Goal: Information Seeking & Learning: Learn about a topic

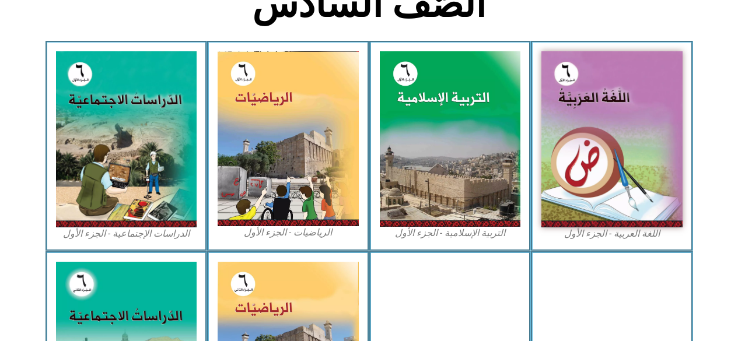
scroll to position [324, 0]
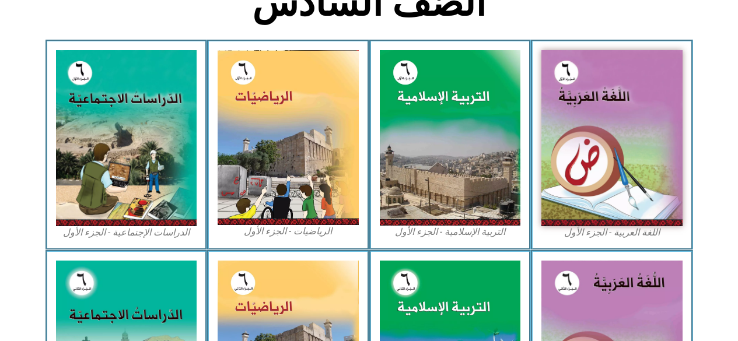
click at [163, 174] on img at bounding box center [126, 138] width 141 height 176
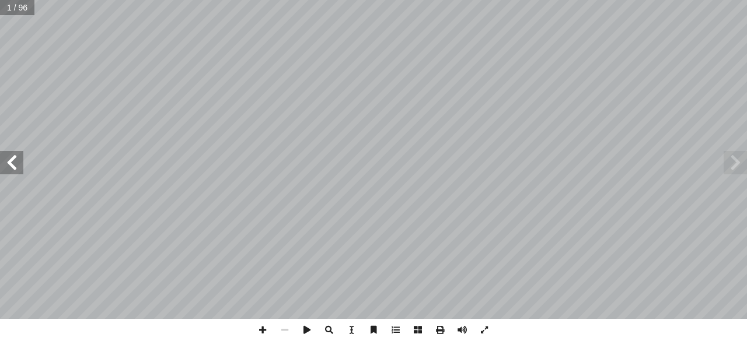
click at [12, 163] on span at bounding box center [11, 162] width 23 height 23
click at [12, 165] on span at bounding box center [11, 162] width 23 height 23
click at [11, 165] on span at bounding box center [11, 162] width 23 height 23
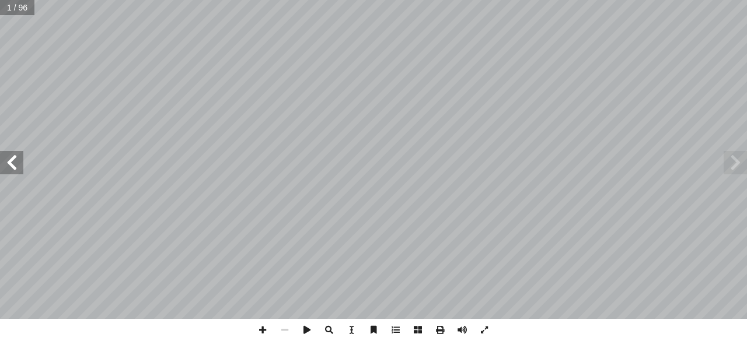
click at [11, 165] on span at bounding box center [11, 162] width 23 height 23
click at [13, 163] on span at bounding box center [11, 162] width 23 height 23
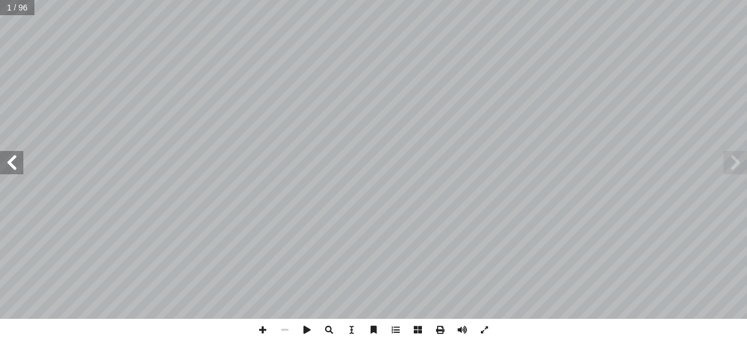
click at [10, 165] on span at bounding box center [11, 162] width 23 height 23
click at [11, 165] on span at bounding box center [11, 162] width 23 height 23
click at [10, 163] on span at bounding box center [11, 162] width 23 height 23
click at [16, 163] on span at bounding box center [11, 162] width 23 height 23
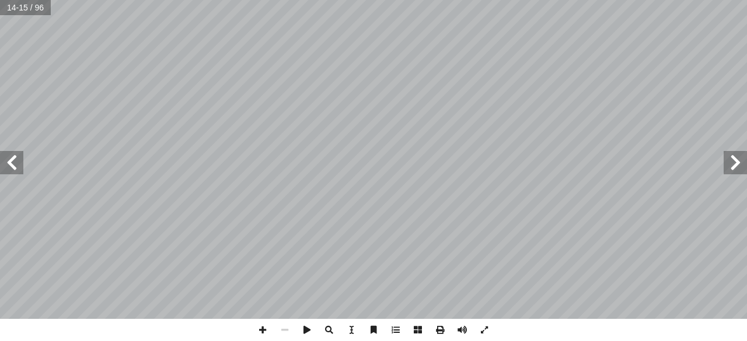
click at [9, 165] on span at bounding box center [11, 162] width 23 height 23
click at [8, 166] on span at bounding box center [11, 162] width 23 height 23
click at [9, 168] on span at bounding box center [11, 162] width 23 height 23
click at [13, 163] on span at bounding box center [11, 162] width 23 height 23
click at [6, 166] on span at bounding box center [11, 162] width 23 height 23
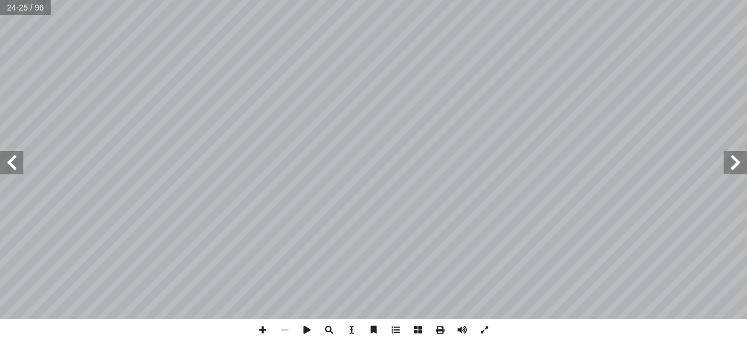
click at [8, 166] on span at bounding box center [11, 162] width 23 height 23
click at [6, 171] on span at bounding box center [11, 162] width 23 height 23
click at [7, 169] on span at bounding box center [11, 162] width 23 height 23
click at [13, 168] on span at bounding box center [11, 162] width 23 height 23
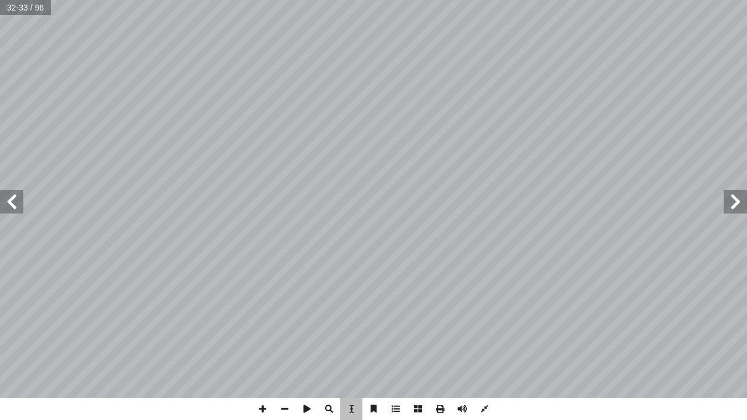
click at [403, 178] on div "28 تي: أ ا بما ي ُ نقوم ّ ، ثم َ تية آ ا ال َ الخريطة أ ا َ ر ْ ق َ ن :) ٣ شاط …" at bounding box center [650, 199] width 554 height 716
click at [433, 79] on div "28 تي: أ ا بما ي ُ نقوم ّ ، ثم َ تية آ ا ال َ الخريطة أ ا َ ر ْ ق َ ن :) ٣ شاط …" at bounding box center [650, 199] width 554 height 716
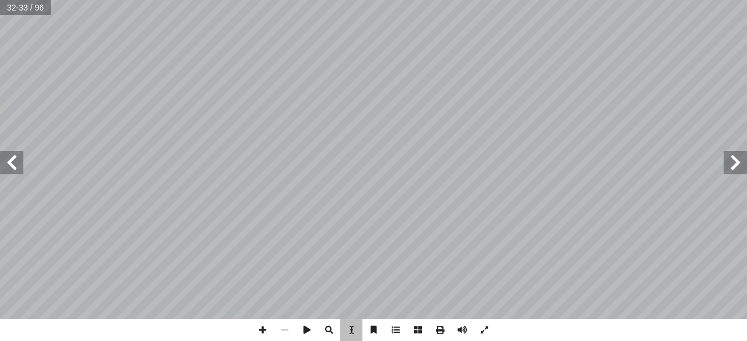
click at [15, 159] on span at bounding box center [11, 162] width 23 height 23
click at [11, 160] on span at bounding box center [11, 162] width 23 height 23
click at [11, 157] on span at bounding box center [11, 162] width 23 height 23
click at [5, 158] on span at bounding box center [11, 162] width 23 height 23
click at [12, 160] on span at bounding box center [11, 162] width 23 height 23
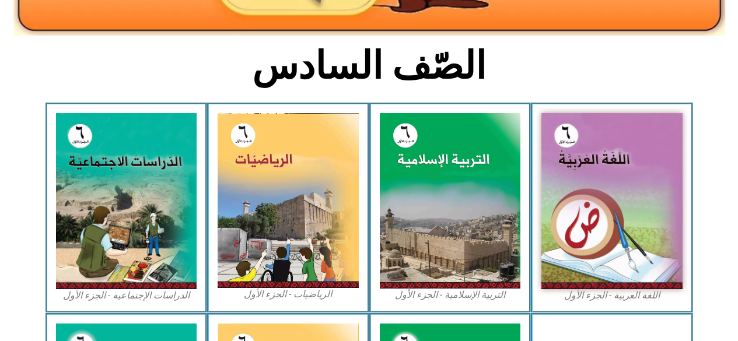
scroll to position [260, 0]
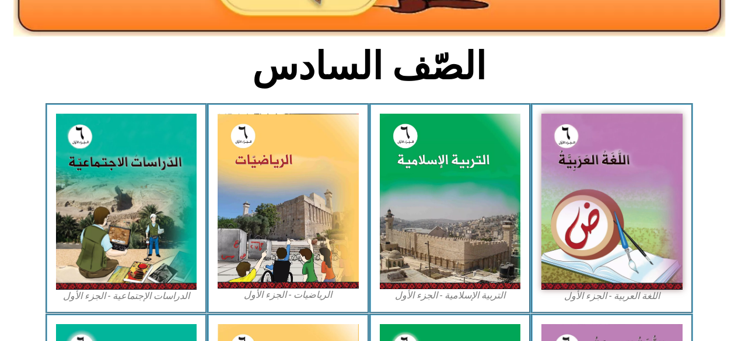
click at [459, 207] on img at bounding box center [450, 201] width 141 height 175
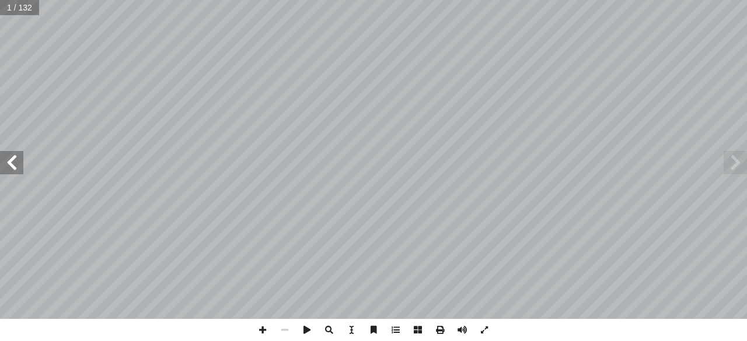
click at [13, 160] on span at bounding box center [11, 162] width 23 height 23
click at [15, 166] on span at bounding box center [11, 162] width 23 height 23
click at [13, 165] on span at bounding box center [11, 162] width 23 height 23
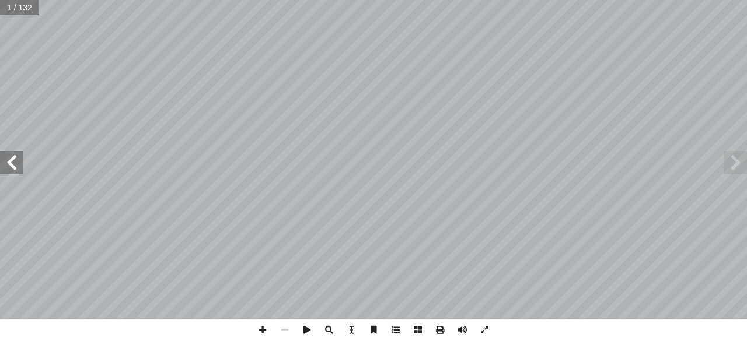
click at [14, 165] on span at bounding box center [11, 162] width 23 height 23
click at [15, 165] on span at bounding box center [11, 162] width 23 height 23
click at [11, 165] on span at bounding box center [11, 162] width 23 height 23
click at [13, 165] on span at bounding box center [11, 162] width 23 height 23
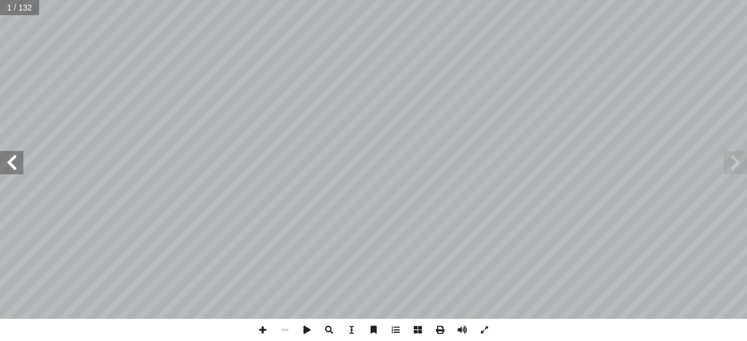
click at [13, 165] on span at bounding box center [11, 162] width 23 height 23
click at [14, 166] on span at bounding box center [11, 162] width 23 height 23
click at [14, 167] on span at bounding box center [11, 162] width 23 height 23
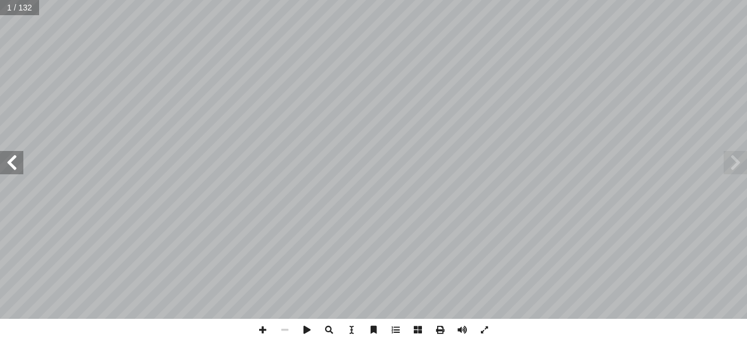
click at [10, 166] on span at bounding box center [11, 162] width 23 height 23
click at [8, 169] on span at bounding box center [11, 162] width 23 height 23
click at [8, 167] on span at bounding box center [11, 162] width 23 height 23
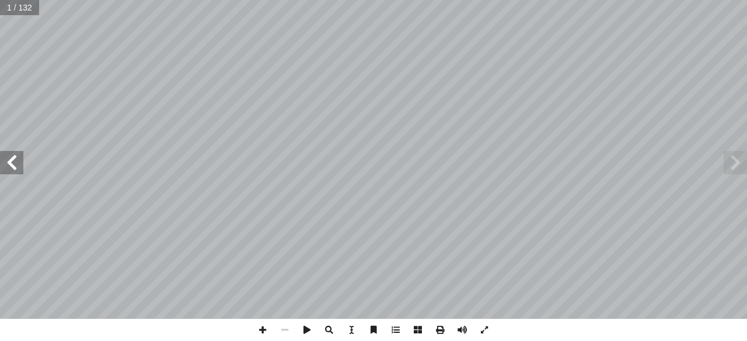
click at [8, 166] on span at bounding box center [11, 162] width 23 height 23
click at [7, 166] on span at bounding box center [11, 162] width 23 height 23
click at [8, 168] on span at bounding box center [11, 162] width 23 height 23
click at [12, 162] on span at bounding box center [11, 162] width 23 height 23
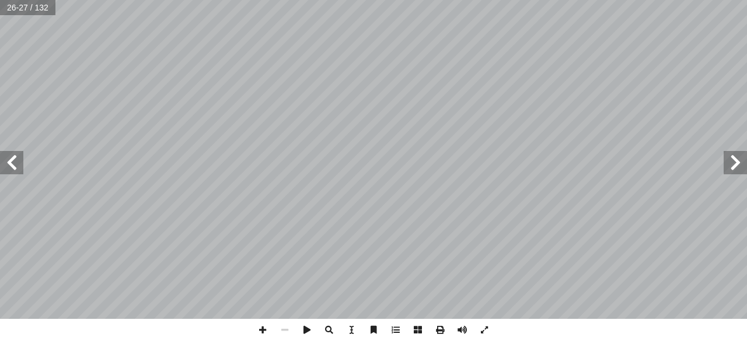
click at [11, 159] on span at bounding box center [11, 162] width 23 height 23
click at [9, 162] on span at bounding box center [11, 162] width 23 height 23
click at [11, 163] on span at bounding box center [11, 162] width 23 height 23
click at [8, 164] on span at bounding box center [11, 162] width 23 height 23
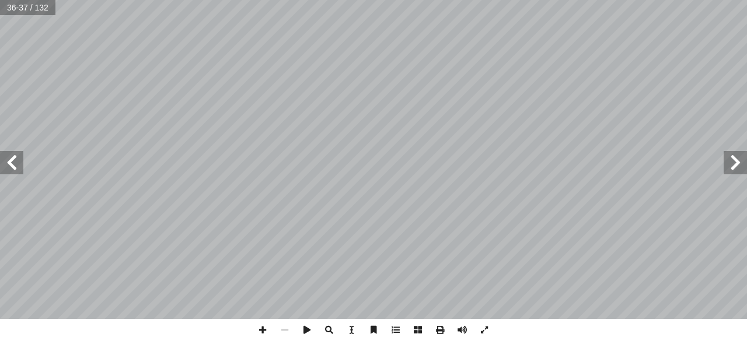
click at [9, 164] on span at bounding box center [11, 162] width 23 height 23
click at [8, 165] on span at bounding box center [11, 162] width 23 height 23
click at [9, 166] on span at bounding box center [11, 162] width 23 height 23
click at [9, 165] on span at bounding box center [11, 162] width 23 height 23
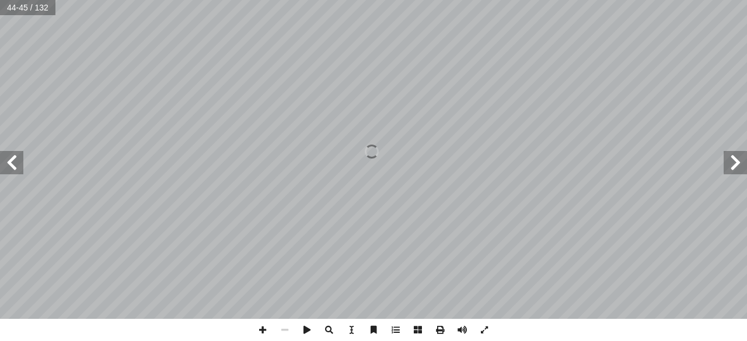
click at [8, 165] on span at bounding box center [11, 162] width 23 height 23
click at [6, 165] on span at bounding box center [11, 162] width 23 height 23
click at [6, 164] on span at bounding box center [11, 162] width 23 height 23
click at [6, 163] on span at bounding box center [11, 162] width 23 height 23
click at [731, 163] on span at bounding box center [734, 162] width 23 height 23
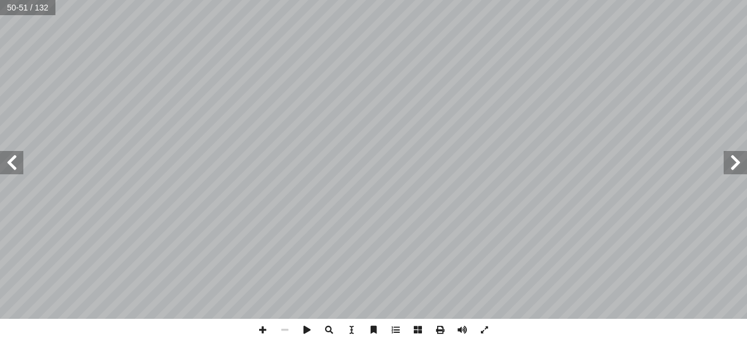
click at [11, 159] on span at bounding box center [11, 162] width 23 height 23
click at [733, 165] on span at bounding box center [734, 162] width 23 height 23
click at [15, 163] on span at bounding box center [11, 162] width 23 height 23
click at [14, 160] on span at bounding box center [11, 162] width 23 height 23
click at [13, 160] on span at bounding box center [11, 162] width 23 height 23
